Goal: Information Seeking & Learning: Learn about a topic

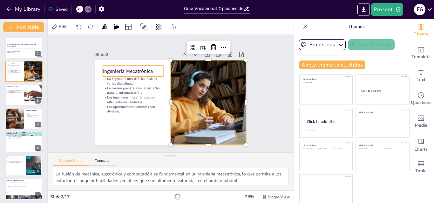
checkbox input "true"
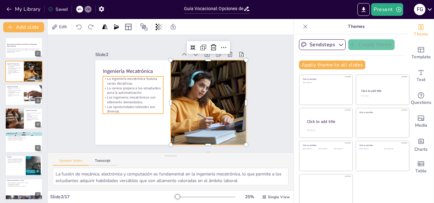
checkbox input "true"
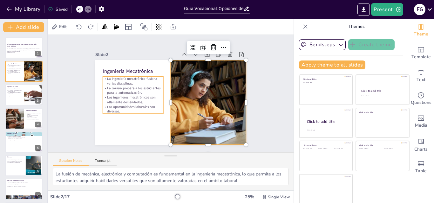
checkbox input "true"
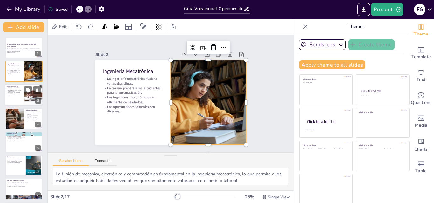
checkbox input "true"
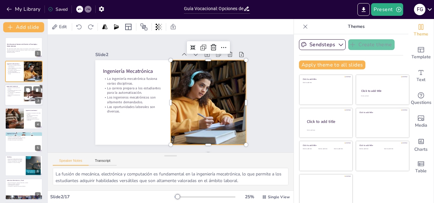
checkbox input "true"
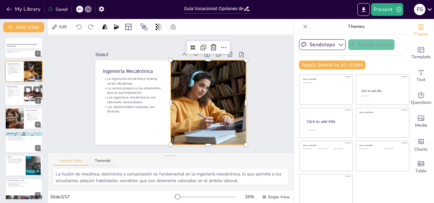
checkbox input "true"
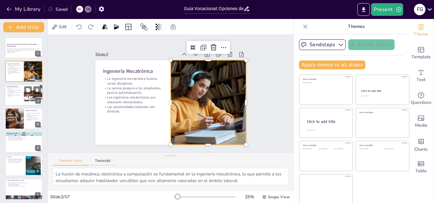
click at [16, 97] on p "Impacto en la rentabilidad de las empresas." at bounding box center [14, 96] width 15 height 2
checkbox input "true"
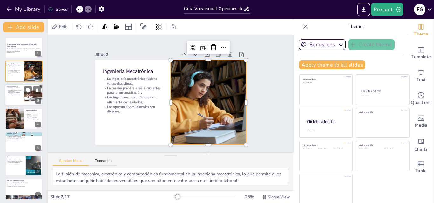
checkbox input "true"
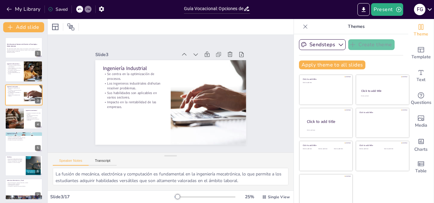
checkbox input "true"
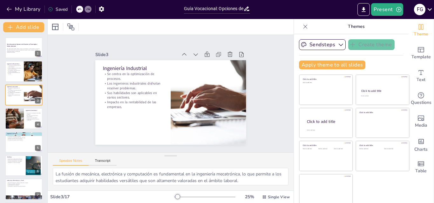
checkbox input "true"
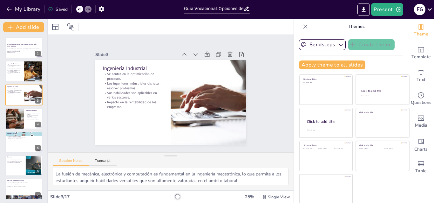
checkbox input "true"
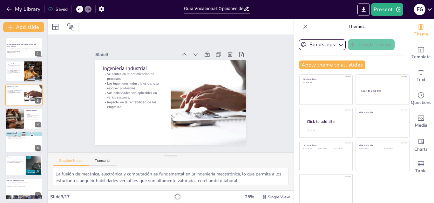
checkbox input "true"
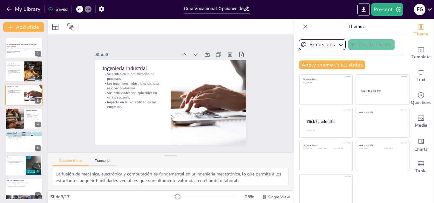
checkbox input "true"
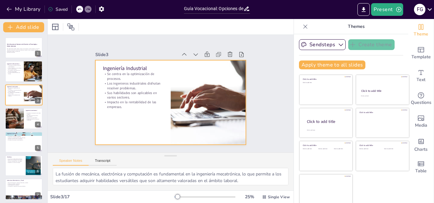
scroll to position [1, 0]
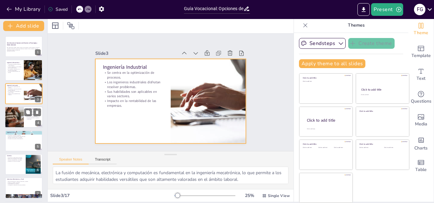
checkbox input "true"
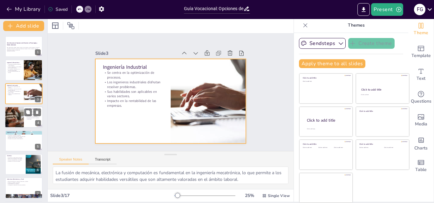
checkbox input "true"
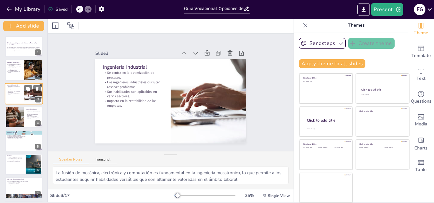
checkbox input "true"
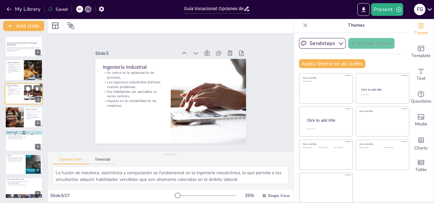
checkbox input "true"
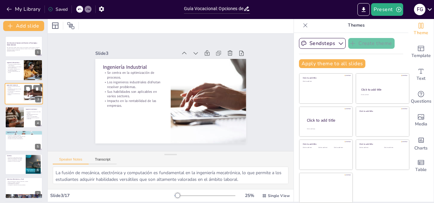
checkbox input "true"
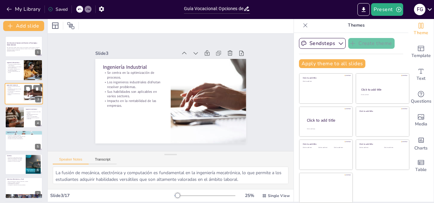
checkbox input "true"
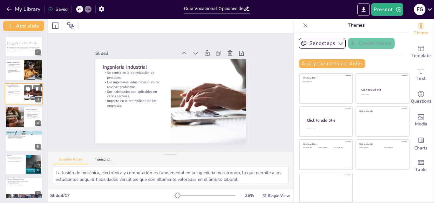
checkbox input "true"
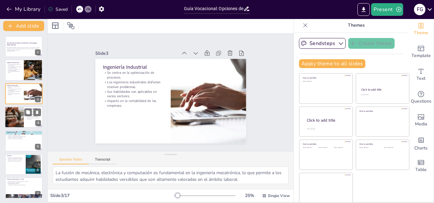
checkbox input "true"
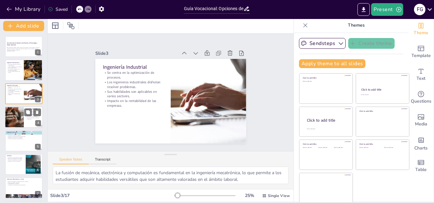
checkbox input "true"
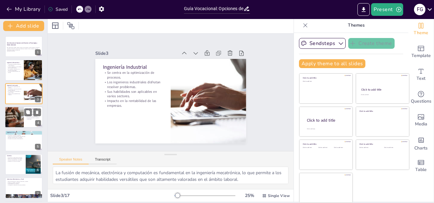
click at [16, 112] on div at bounding box center [14, 118] width 20 height 22
checkbox input "true"
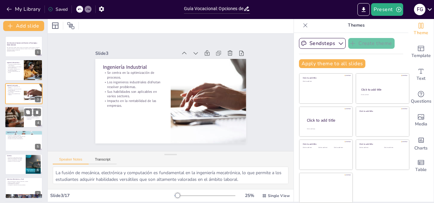
checkbox input "true"
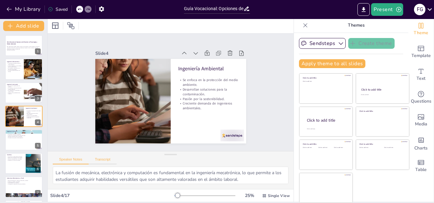
checkbox input "true"
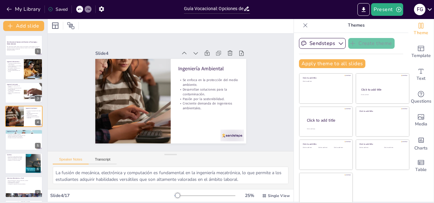
checkbox input "true"
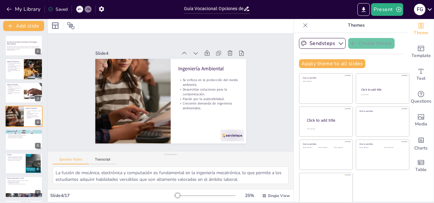
checkbox input "true"
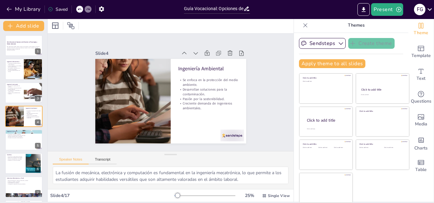
checkbox input "true"
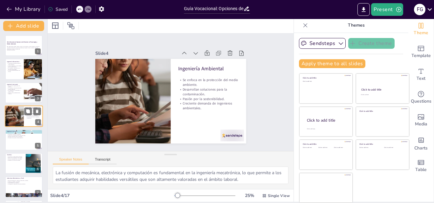
checkbox input "true"
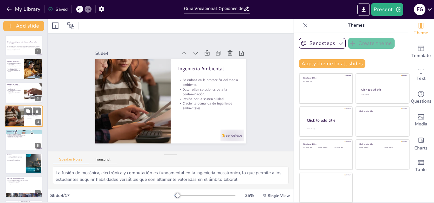
checkbox input "true"
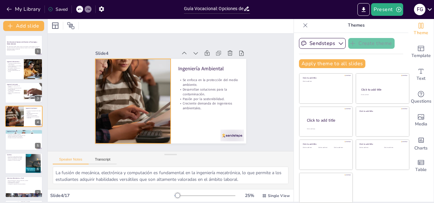
checkbox input "true"
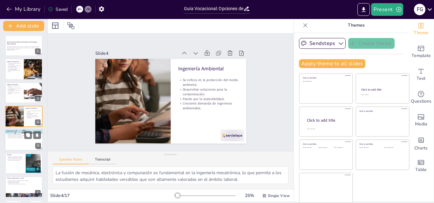
checkbox input "true"
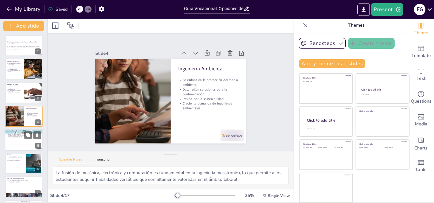
click at [9, 130] on p "Ingeniería Forestal" at bounding box center [24, 131] width 34 height 2
checkbox input "true"
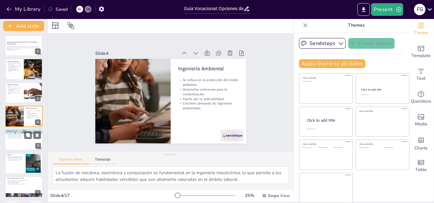
checkbox input "true"
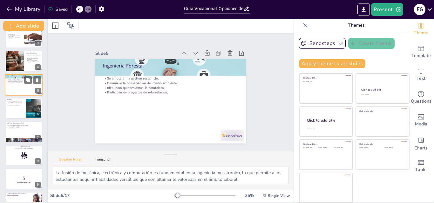
scroll to position [120, 0]
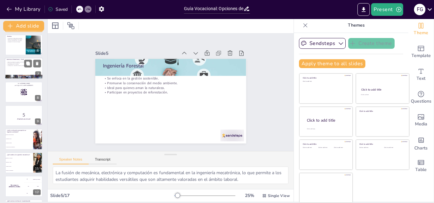
checkbox input "true"
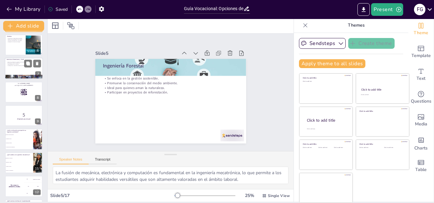
checkbox input "true"
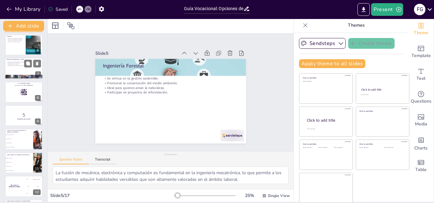
checkbox input "true"
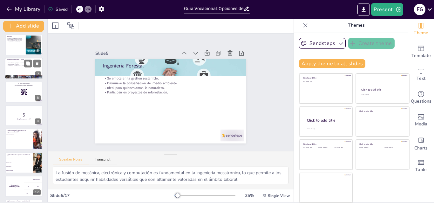
checkbox input "true"
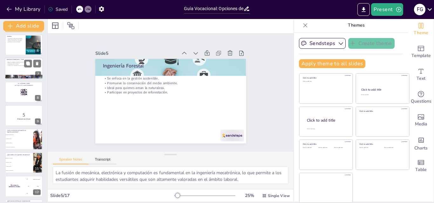
checkbox input "true"
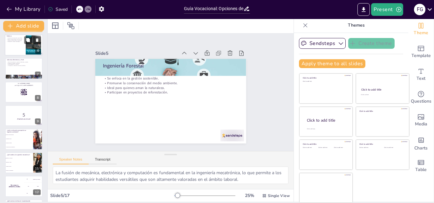
checkbox input "true"
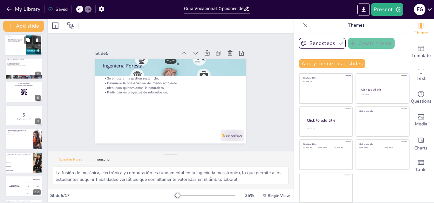
checkbox input "true"
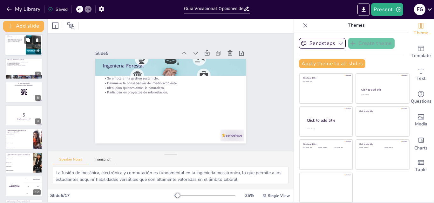
click at [24, 50] on div at bounding box center [24, 45] width 38 height 22
checkbox input "true"
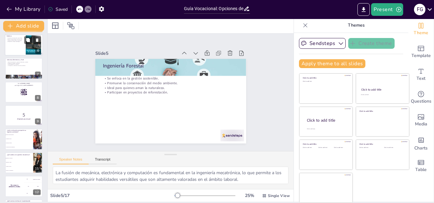
checkbox input "true"
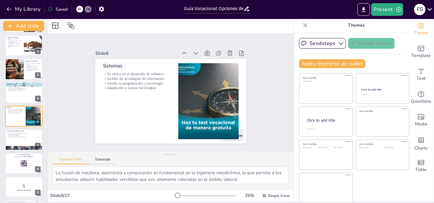
checkbox input "true"
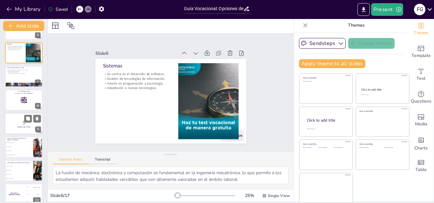
scroll to position [80, 0]
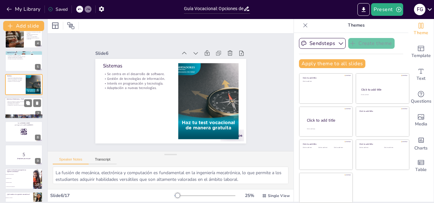
click at [8, 102] on p "Abarca la producción y gestión de alimentos y textiles." at bounding box center [24, 101] width 34 height 1
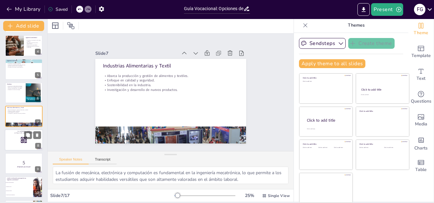
click at [14, 140] on div at bounding box center [24, 140] width 38 height 22
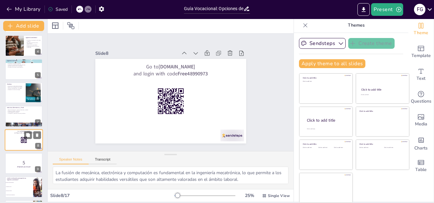
scroll to position [95, 0]
